Goal: Task Accomplishment & Management: Manage account settings

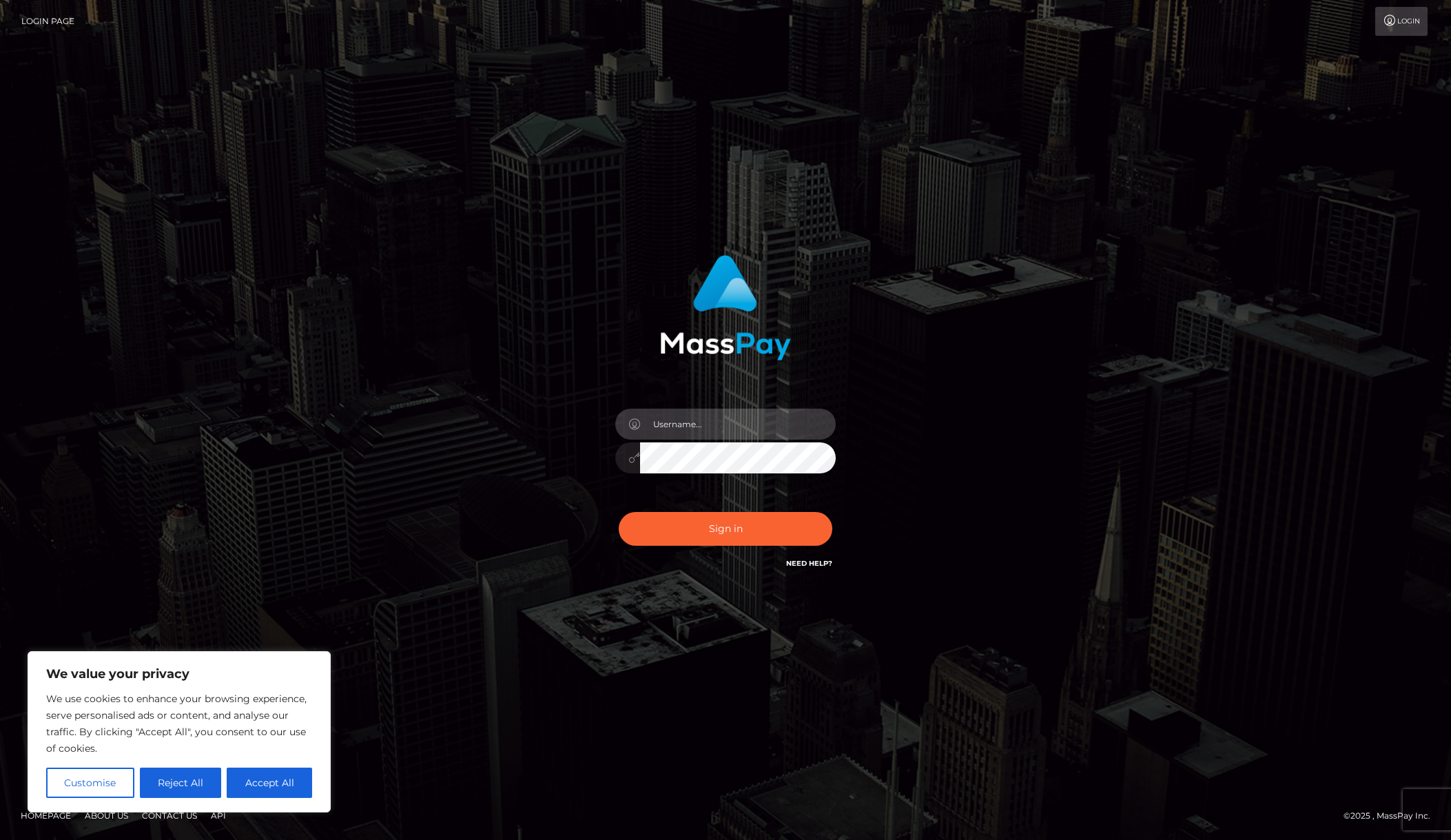
click at [727, 424] on input "text" at bounding box center [738, 424] width 196 height 31
type input "[EMAIL_ADDRESS][DOMAIN_NAME]"
click at [619, 512] on button "Sign in" at bounding box center [725, 529] width 213 height 34
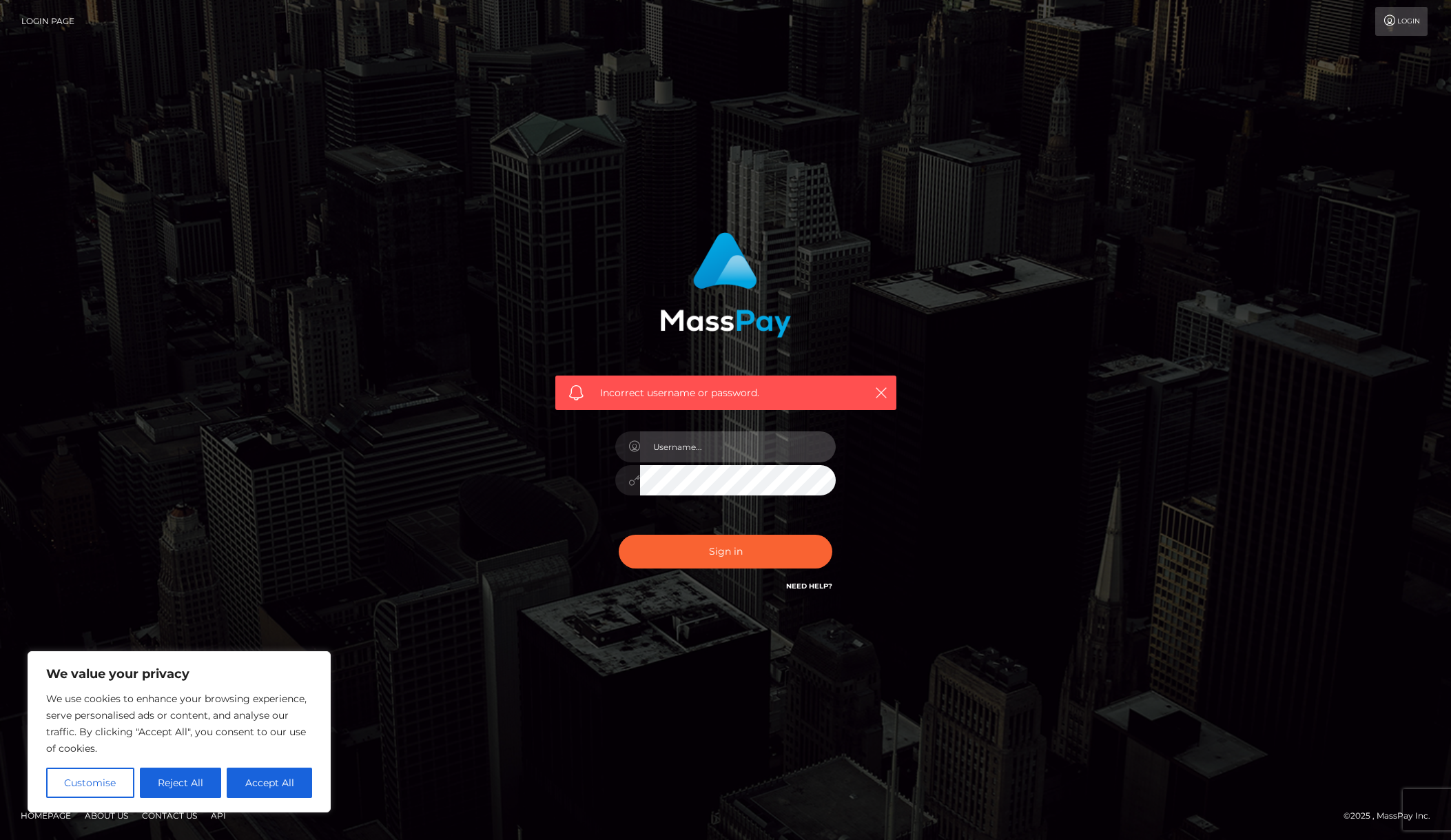
click at [723, 445] on input "text" at bounding box center [738, 446] width 196 height 31
type input "[EMAIL_ADDRESS][DOMAIN_NAME]"
click at [619, 534] on button "Sign in" at bounding box center [725, 551] width 213 height 34
click at [736, 448] on input "text" at bounding box center [738, 446] width 196 height 31
type input "[EMAIL_ADDRESS][DOMAIN_NAME]"
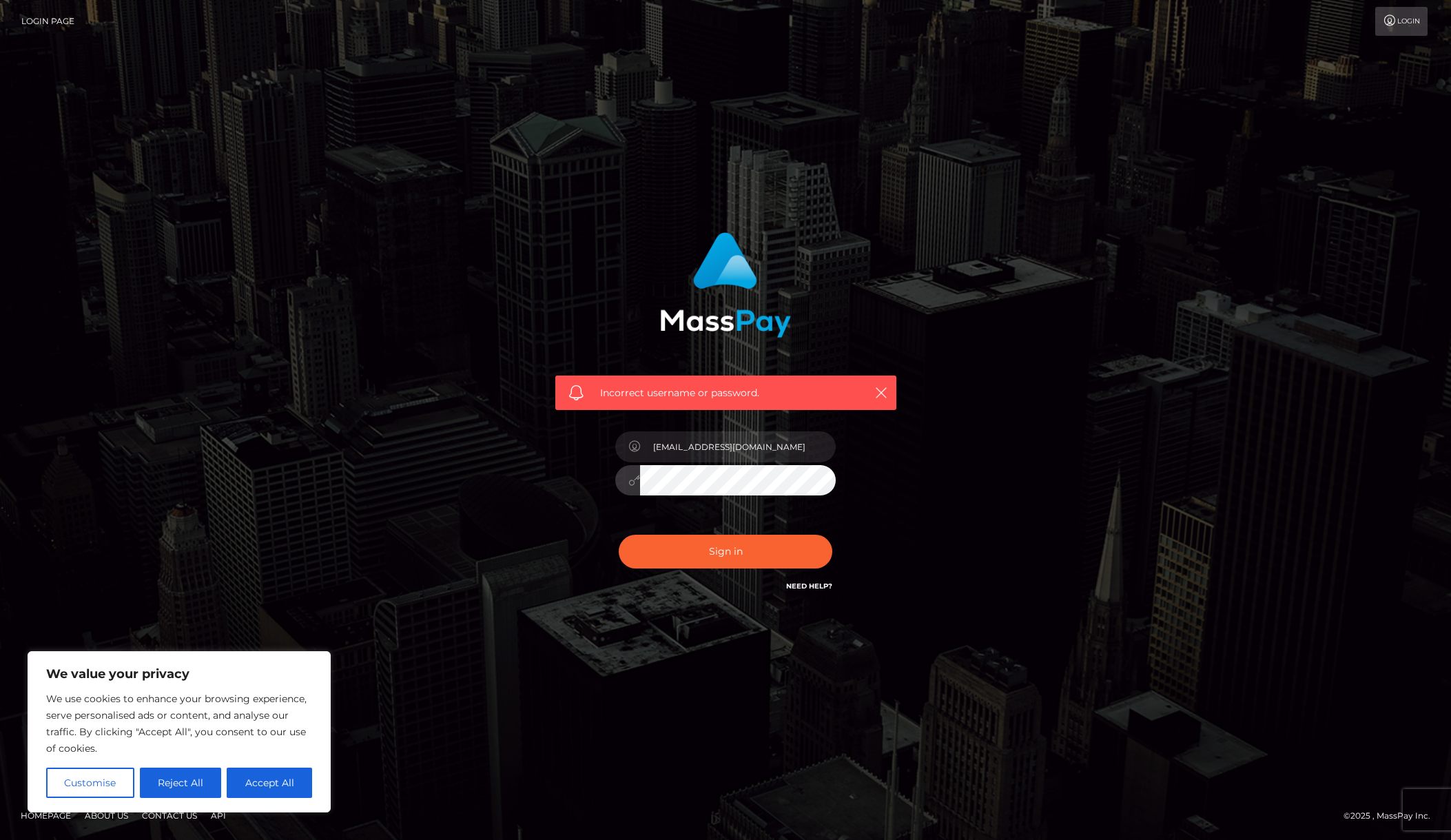
click at [619, 534] on button "Sign in" at bounding box center [725, 551] width 213 height 34
click at [804, 586] on link "Need Help?" at bounding box center [808, 585] width 46 height 9
click at [683, 452] on input "text" at bounding box center [738, 446] width 196 height 31
click at [677, 449] on input "text" at bounding box center [738, 446] width 196 height 31
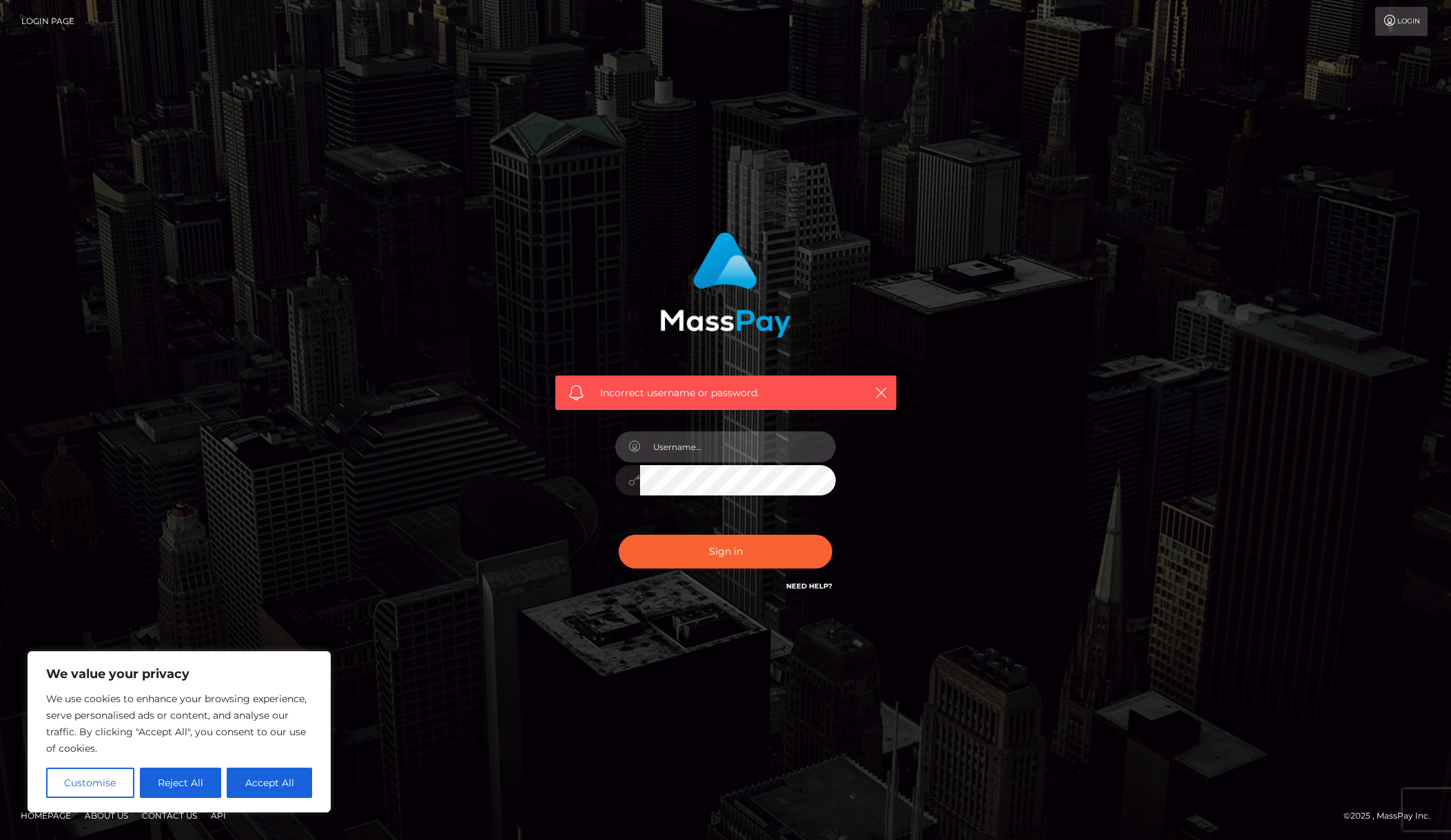
click at [677, 449] on input "text" at bounding box center [738, 446] width 196 height 31
drag, startPoint x: 815, startPoint y: 433, endPoint x: 806, endPoint y: 438, distance: 10.3
click at [811, 435] on input "text" at bounding box center [738, 446] width 196 height 31
drag, startPoint x: 803, startPoint y: 440, endPoint x: 700, endPoint y: 450, distance: 103.5
click at [700, 450] on input "text" at bounding box center [738, 446] width 196 height 31
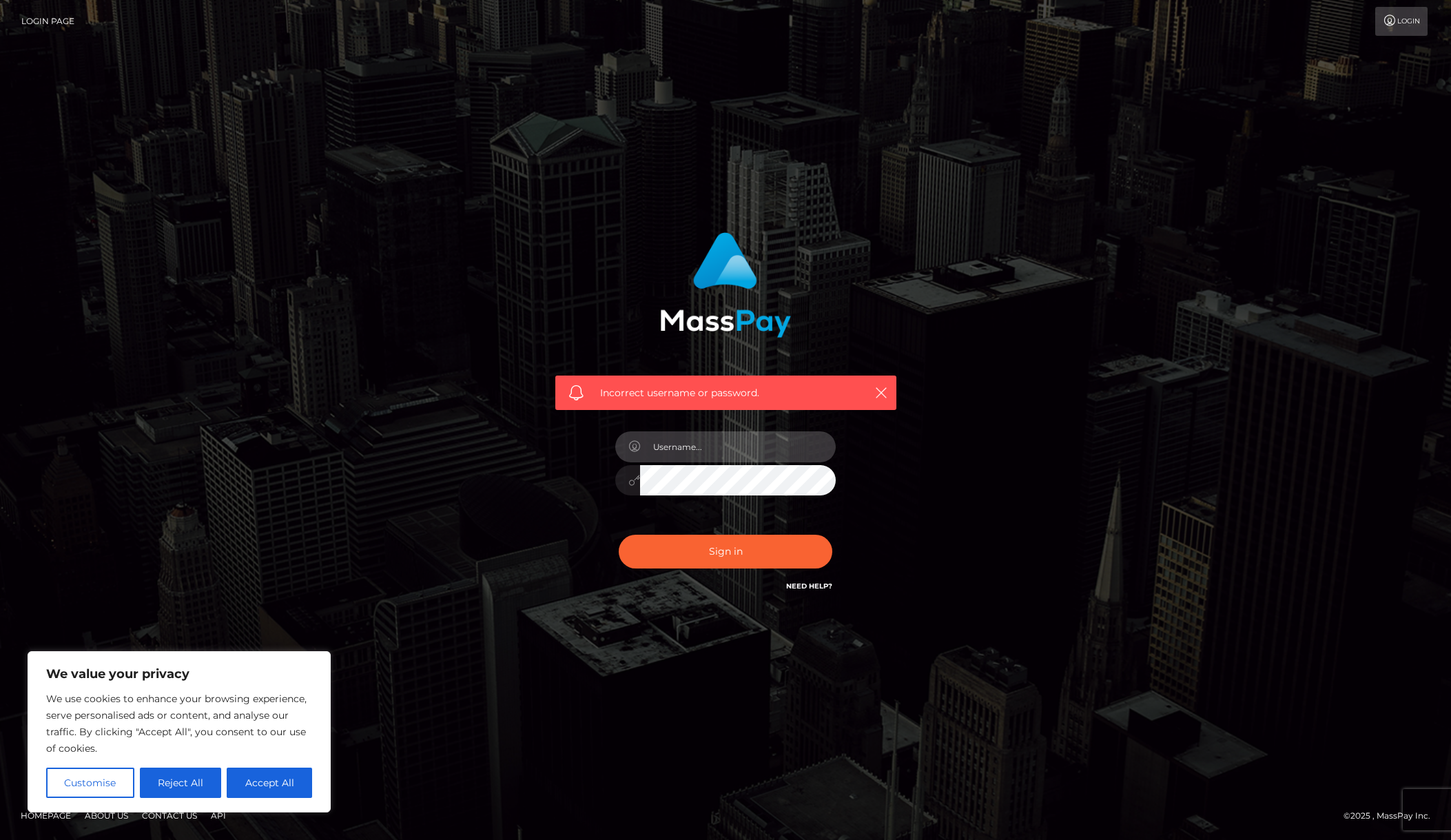
click at [700, 450] on input "text" at bounding box center [738, 446] width 196 height 31
drag, startPoint x: 700, startPoint y: 450, endPoint x: 836, endPoint y: 440, distance: 136.4
click at [700, 450] on input "text" at bounding box center [738, 446] width 196 height 31
drag, startPoint x: 831, startPoint y: 441, endPoint x: 721, endPoint y: 441, distance: 110.0
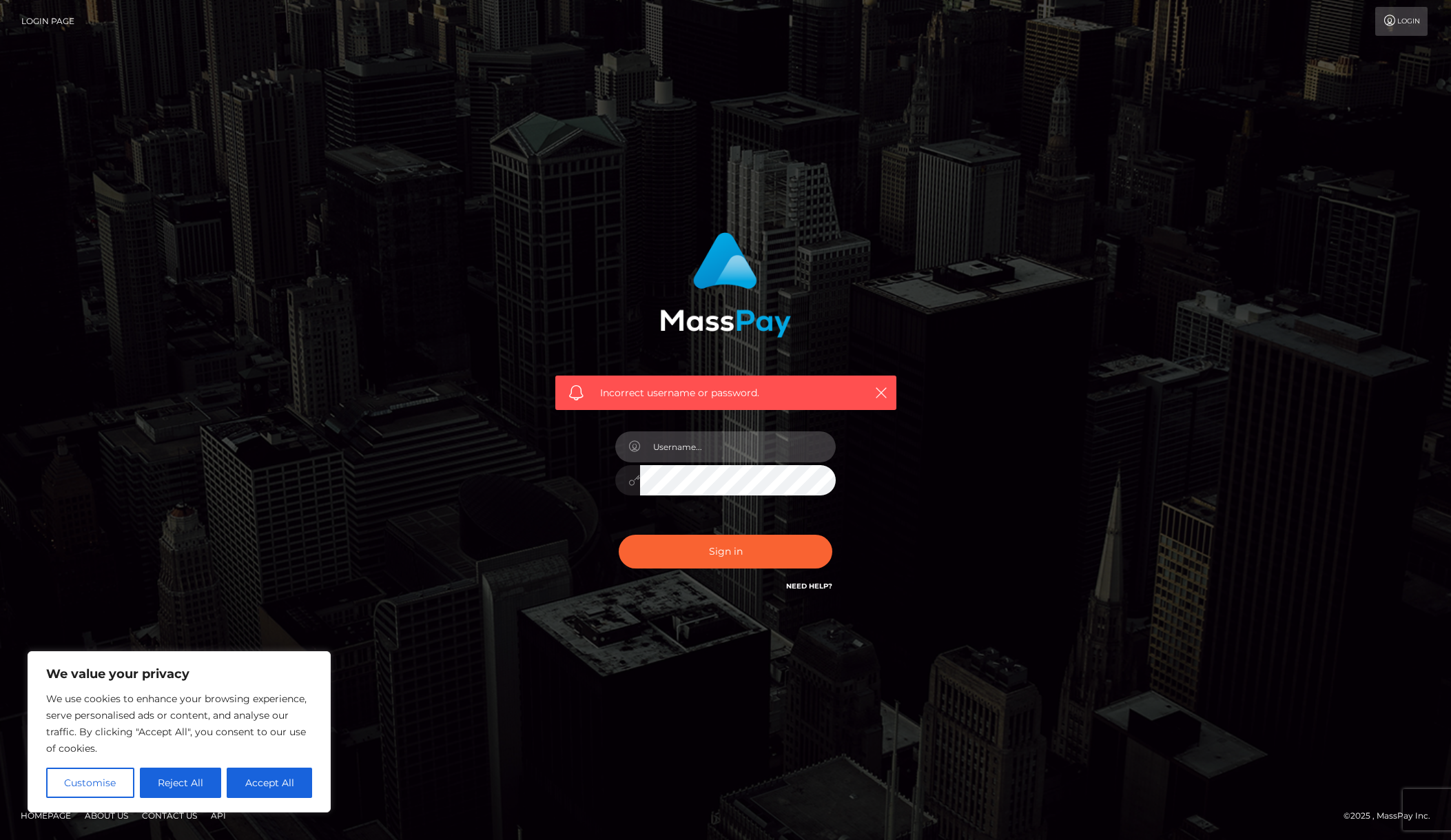
click at [721, 441] on input "text" at bounding box center [738, 446] width 196 height 31
click at [1006, 486] on div "Incorrect username or password." at bounding box center [725, 420] width 785 height 396
click at [758, 432] on input "text" at bounding box center [738, 446] width 196 height 31
type input "bbykiwi@icloud.com"
click at [619, 534] on button "Sign in" at bounding box center [725, 551] width 213 height 34
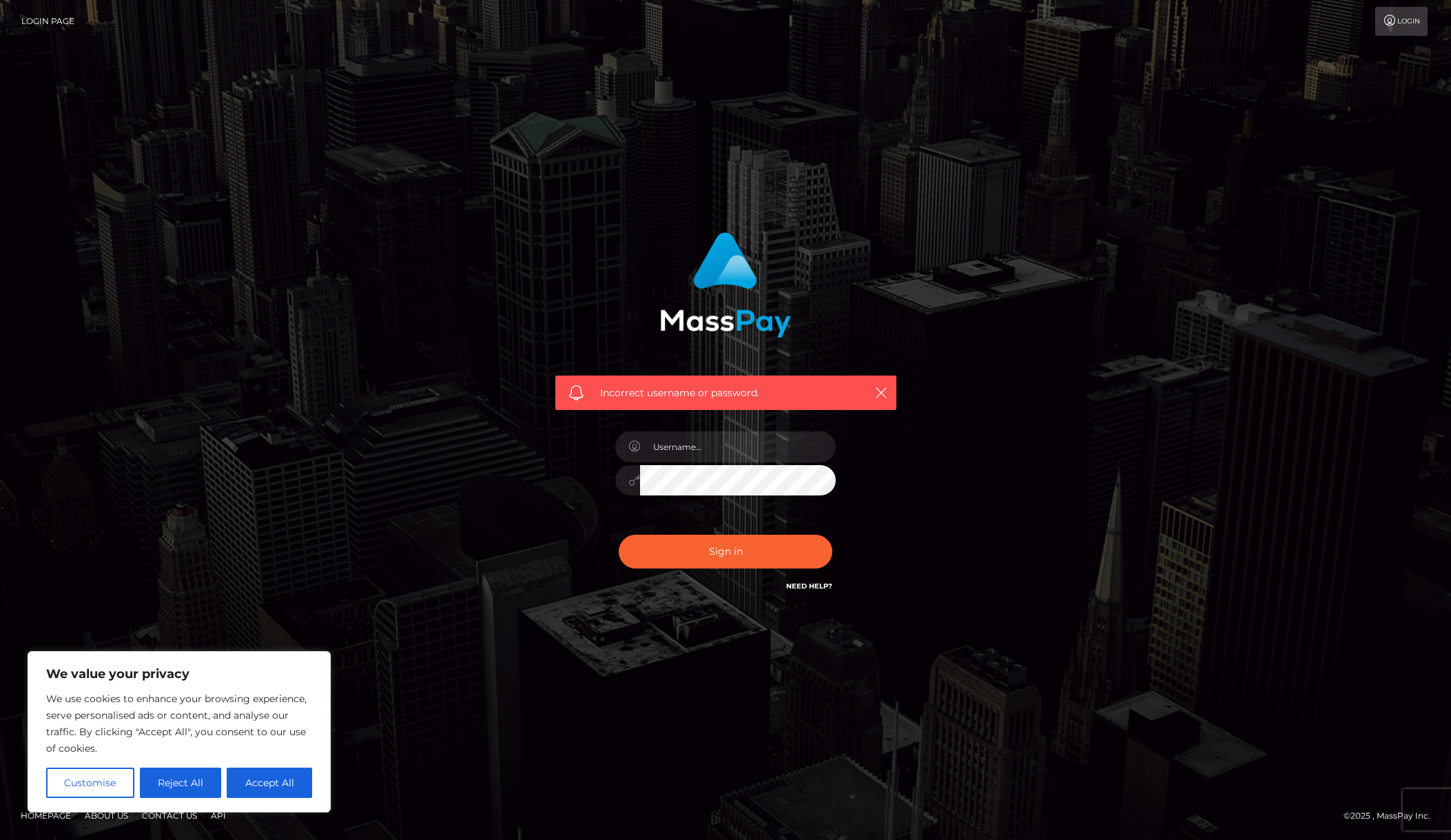
click at [798, 589] on link "Need Help?" at bounding box center [808, 585] width 46 height 9
click at [806, 584] on link "Need Help?" at bounding box center [808, 585] width 46 height 9
click at [692, 444] on input "text" at bounding box center [738, 446] width 196 height 31
type input "bbykiwi@icloud.com"
click at [619, 534] on button "Sign in" at bounding box center [725, 551] width 213 height 34
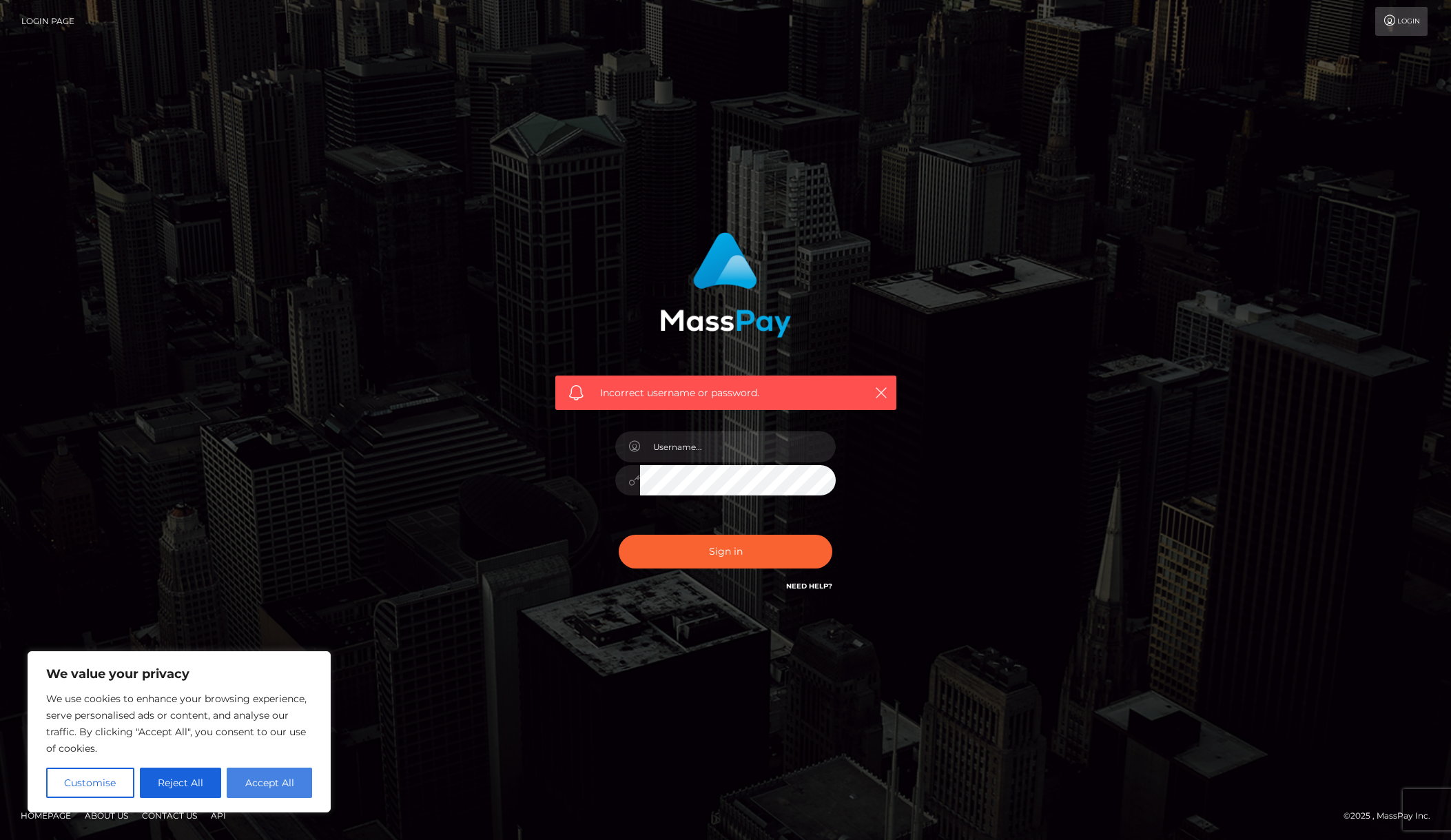
click at [266, 783] on button "Accept All" at bounding box center [269, 783] width 86 height 30
checkbox input "true"
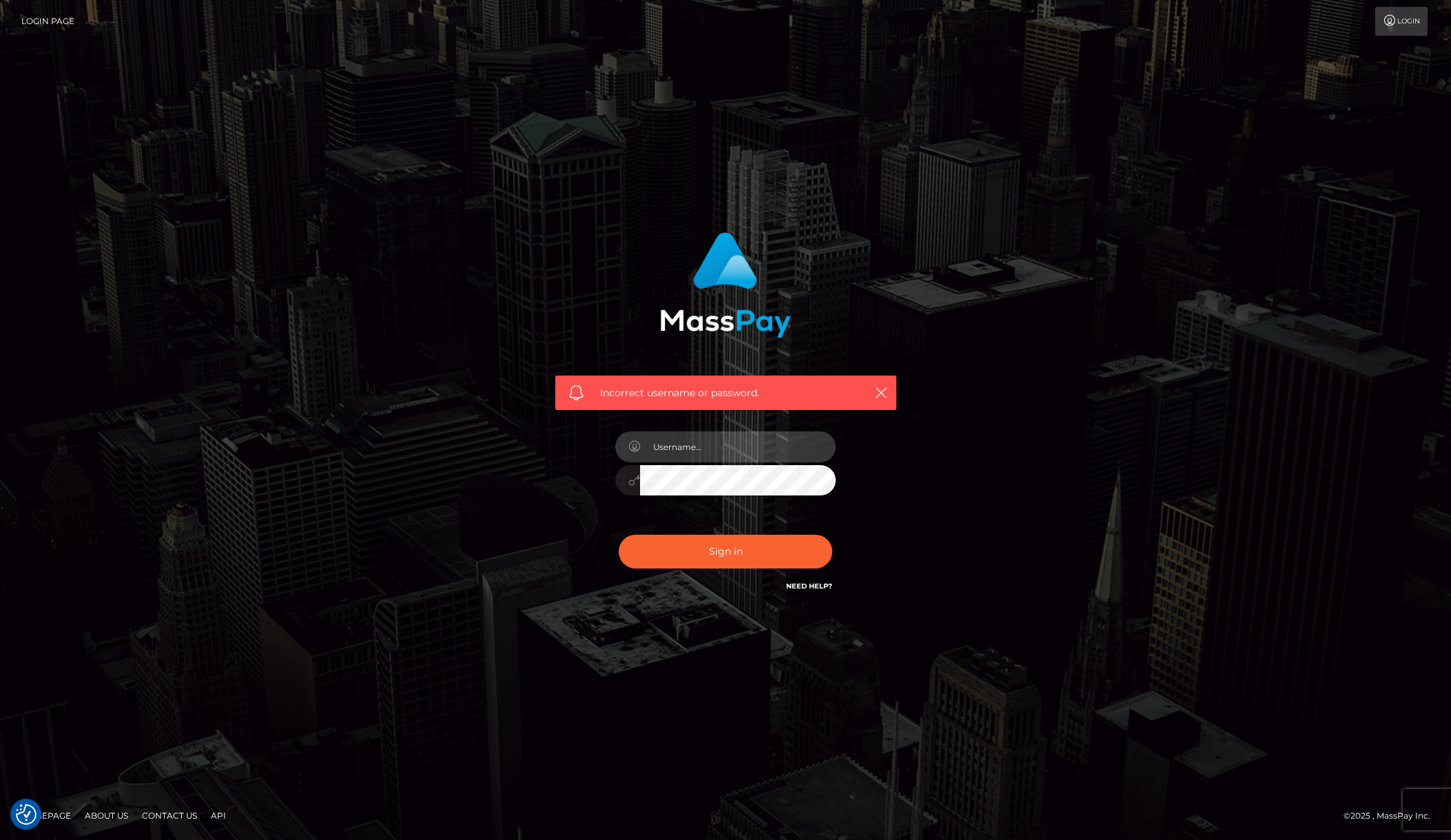
click at [717, 455] on input "text" at bounding box center [738, 446] width 196 height 31
type input "[EMAIL_ADDRESS][DOMAIN_NAME]"
click at [882, 395] on icon "button" at bounding box center [881, 392] width 14 height 14
click at [881, 391] on icon "button" at bounding box center [881, 392] width 14 height 14
click at [880, 391] on icon "button" at bounding box center [881, 392] width 14 height 14
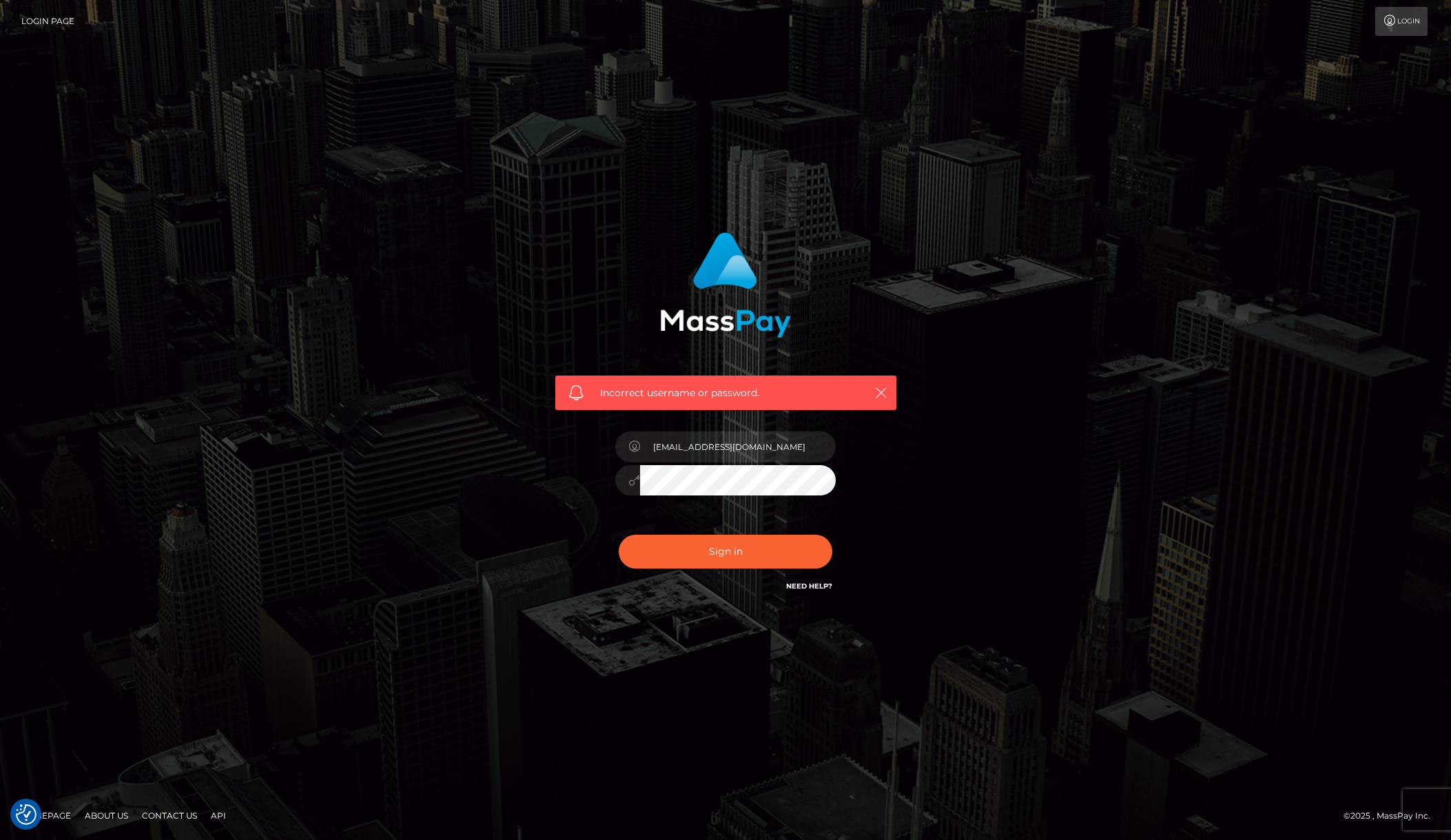
click at [878, 392] on icon "button" at bounding box center [881, 392] width 14 height 14
click at [877, 393] on icon "button" at bounding box center [881, 392] width 14 height 14
click at [1394, 16] on icon at bounding box center [1389, 20] width 14 height 11
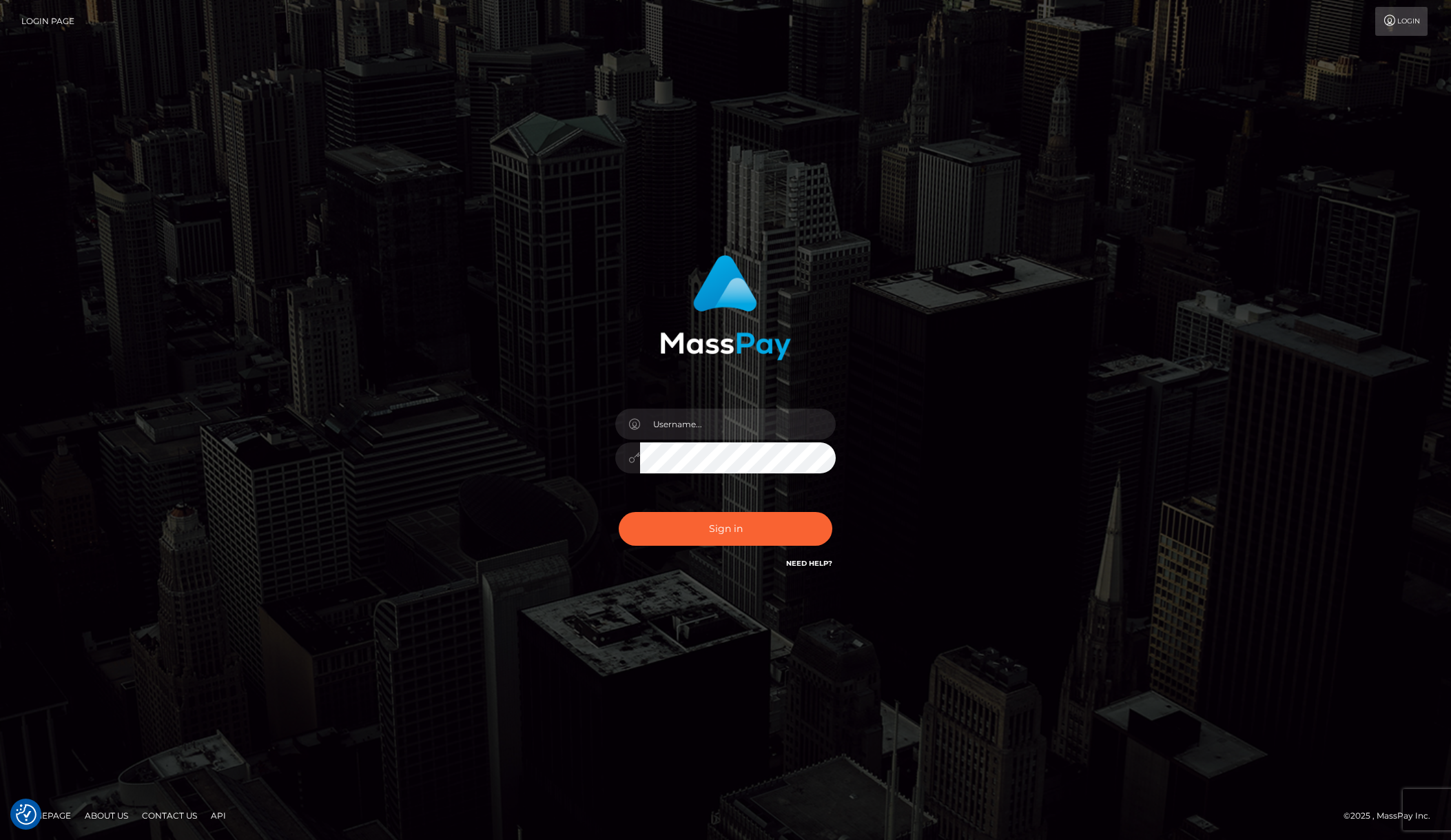
click at [712, 405] on div at bounding box center [725, 450] width 241 height 106
click at [702, 425] on input "text" at bounding box center [738, 424] width 196 height 31
type input "[EMAIL_ADDRESS][DOMAIN_NAME]"
